Goal: Task Accomplishment & Management: Complete application form

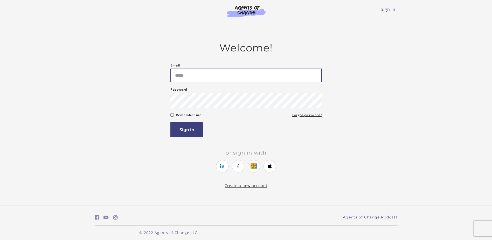
click at [217, 71] on input "Email" at bounding box center [245, 75] width 151 height 14
type input "**********"
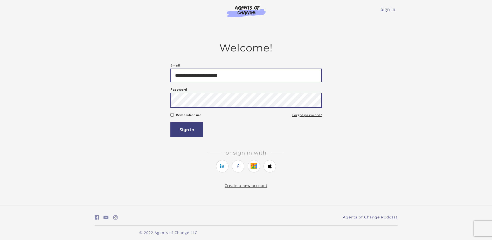
click at [170, 122] on button "Sign in" at bounding box center [186, 129] width 33 height 15
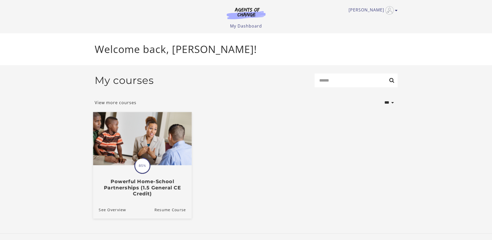
click at [151, 202] on div "See Overview Resume Course" at bounding box center [142, 208] width 99 height 17
click at [140, 168] on span "85%" at bounding box center [142, 165] width 15 height 15
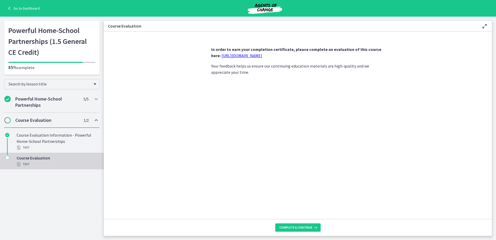
click at [257, 55] on link "https://forms.gle/iBpb7zobziVS6aFEA" at bounding box center [241, 55] width 41 height 5
click at [294, 231] on button "Complete & continue" at bounding box center [297, 227] width 45 height 8
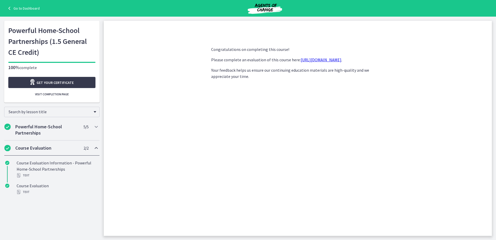
click at [379, 44] on div "Congratulations on completing this course! Please complete an evaluation of thi…" at bounding box center [298, 138] width 182 height 193
click at [83, 80] on link "Get your certificate" at bounding box center [51, 82] width 87 height 11
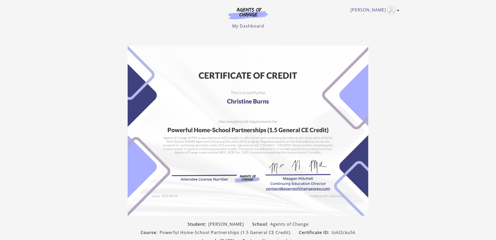
click at [283, 148] on body "Skip to main content [PERSON_NAME] My Account Support Sign Out Toggle menu Menu…" at bounding box center [248, 120] width 496 height 240
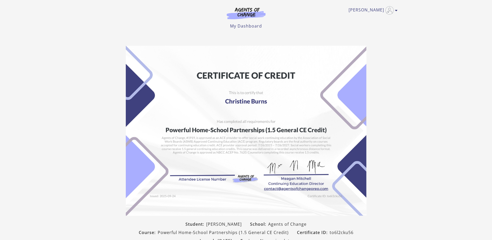
scroll to position [26, 0]
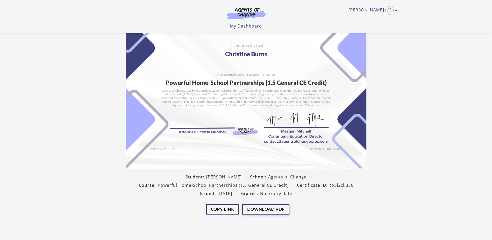
click at [255, 209] on button "Download PDF" at bounding box center [265, 209] width 47 height 11
click at [264, 209] on button "Download PDF" at bounding box center [265, 209] width 47 height 11
